Goal: Task Accomplishment & Management: Use online tool/utility

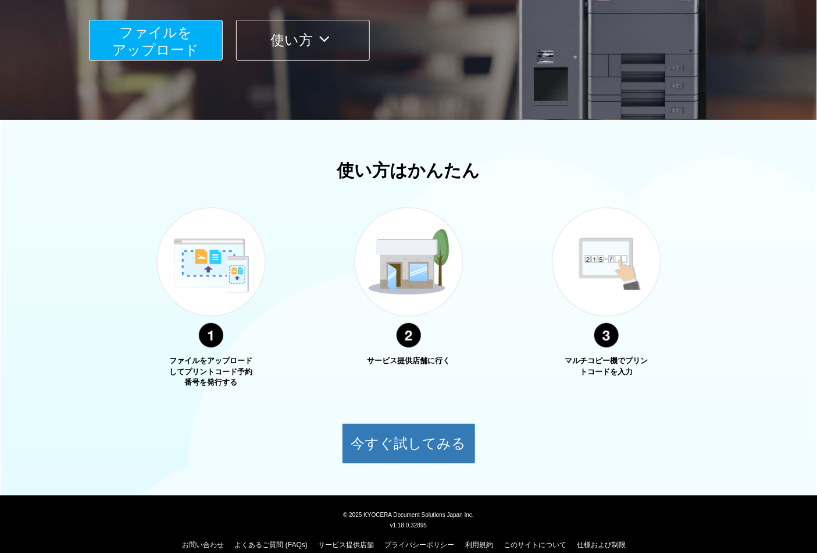
scroll to position [65, 0]
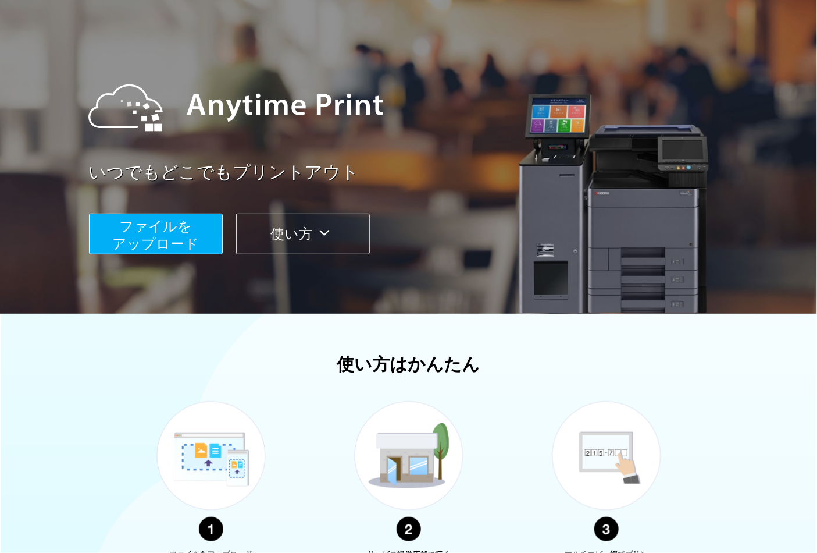
click at [177, 241] on span "ファイルを ​​アップロード" at bounding box center [155, 234] width 87 height 33
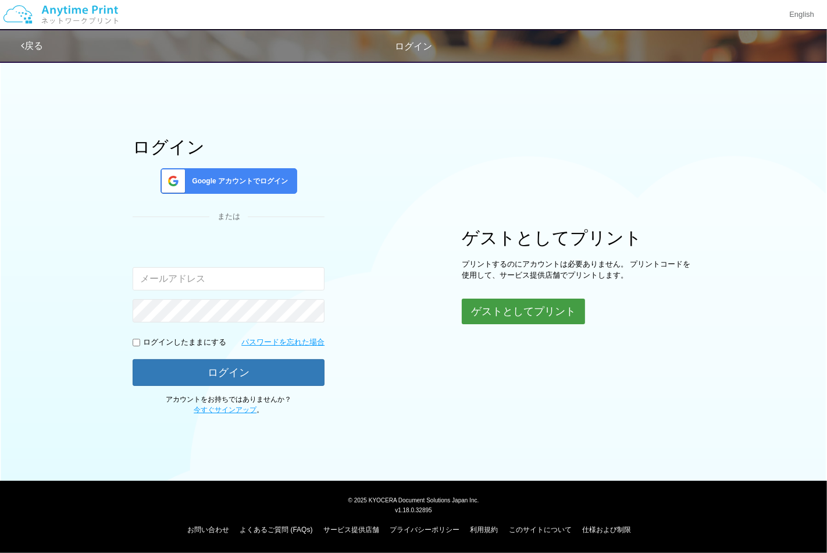
click at [560, 311] on button "ゲストとしてプリント" at bounding box center [523, 311] width 123 height 26
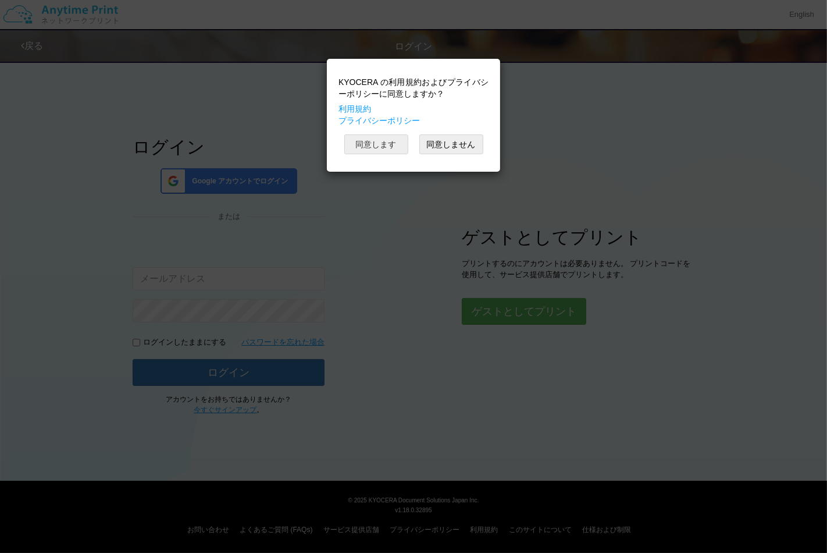
click at [376, 152] on button "同意します" at bounding box center [376, 144] width 64 height 20
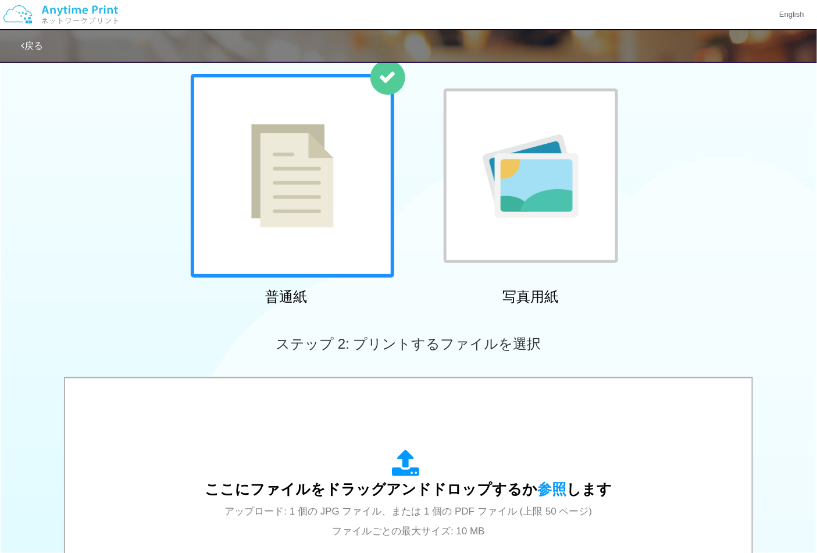
scroll to position [258, 0]
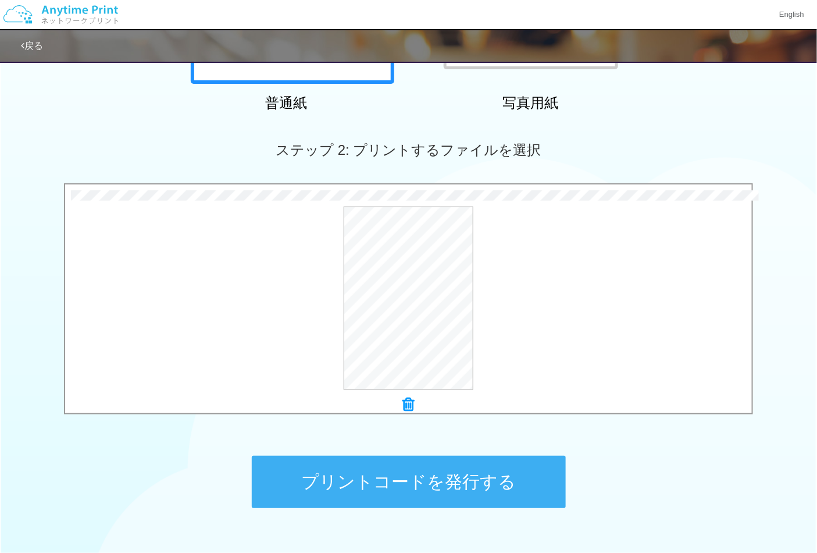
click at [432, 479] on button "プリントコードを発行する" at bounding box center [409, 482] width 314 height 52
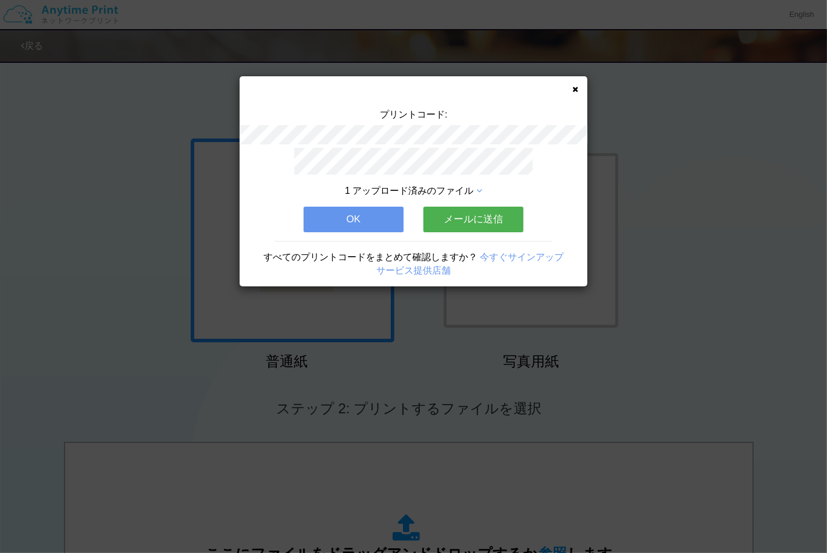
click at [472, 188] on div "1 アップロード済みのファイル" at bounding box center [414, 190] width 244 height 13
click at [476, 188] on icon at bounding box center [479, 190] width 6 height 9
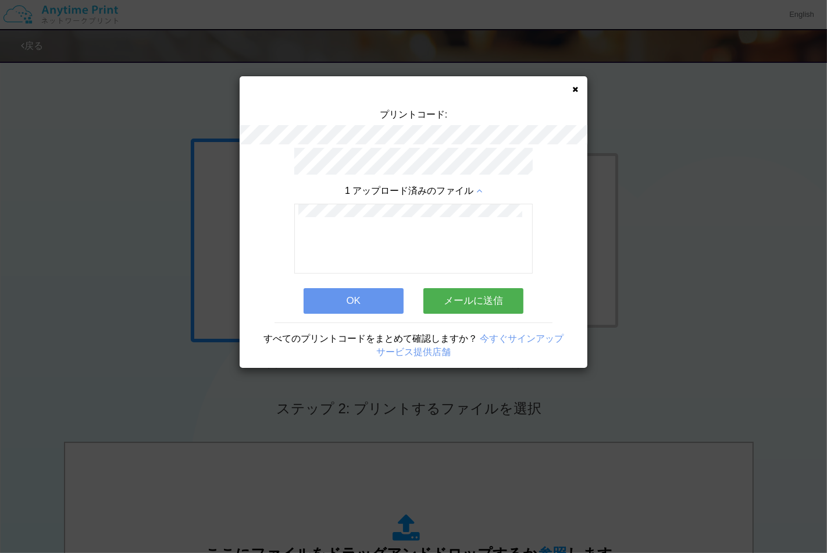
click at [577, 88] on icon at bounding box center [575, 90] width 6 height 8
